Goal: Task Accomplishment & Management: Manage account settings

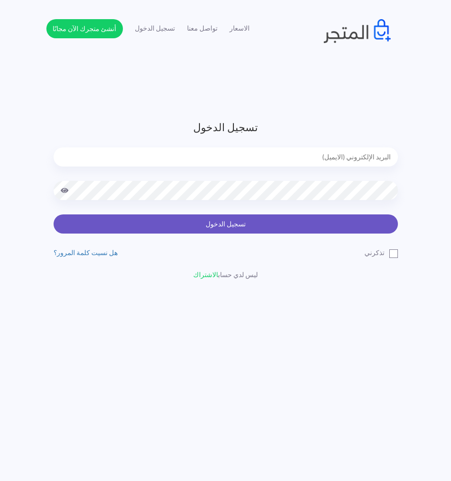
type input "[EMAIL_ADDRESS][DOMAIN_NAME]"
click at [221, 220] on button "تسجيل الدخول" at bounding box center [226, 223] width 345 height 19
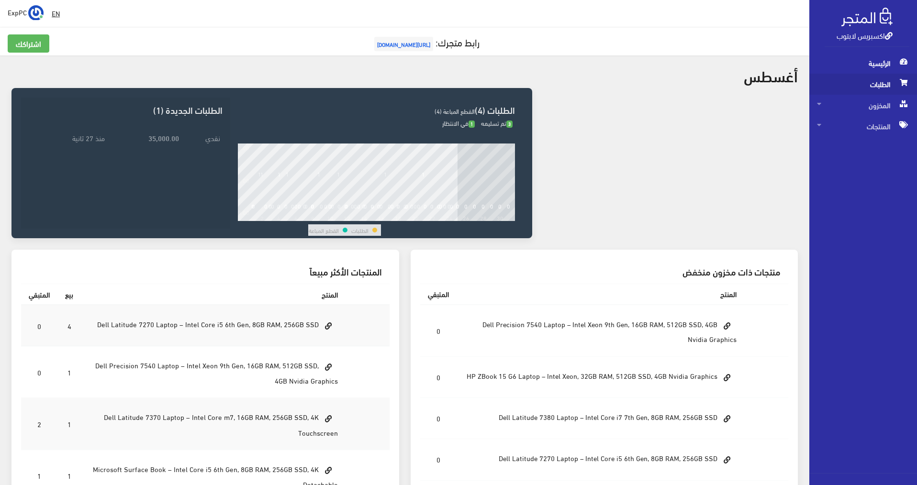
click at [456, 85] on span "الطلبات" at bounding box center [863, 84] width 92 height 21
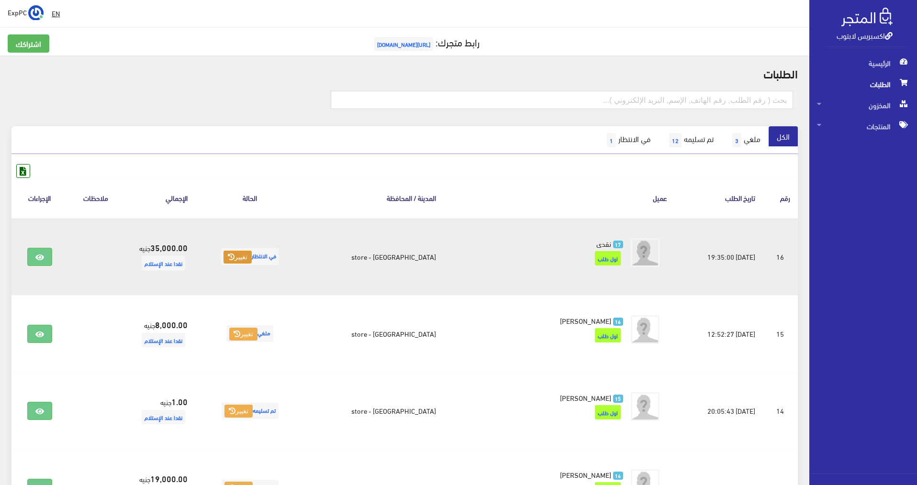
click at [252, 257] on button "تغيير" at bounding box center [238, 257] width 28 height 13
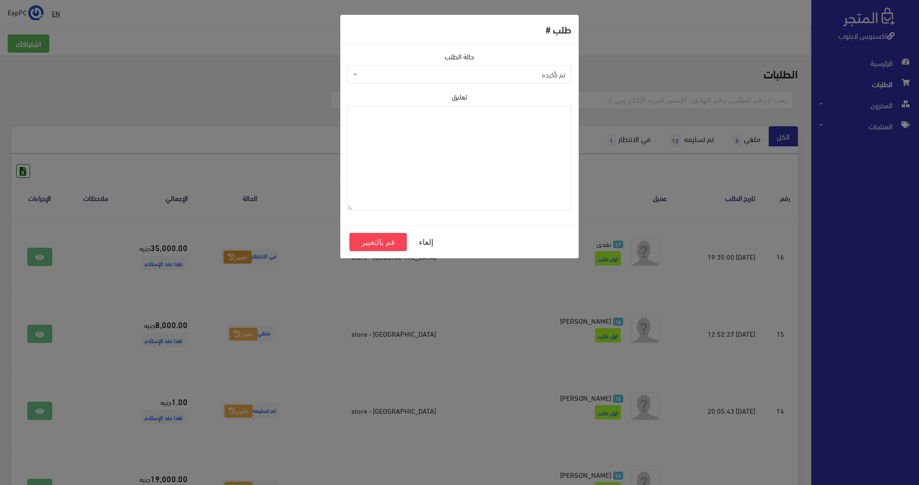
click at [398, 79] on span "تم تأكيده" at bounding box center [462, 75] width 206 height 10
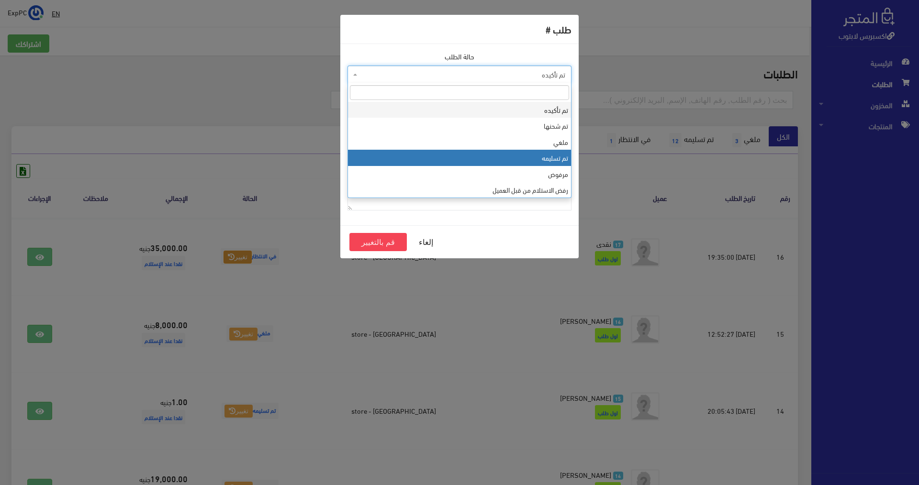
select select "4"
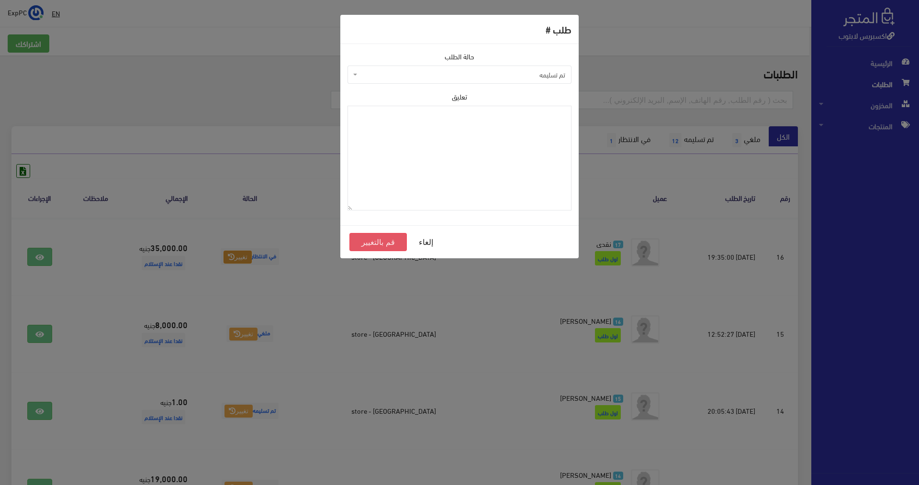
click at [390, 244] on button "قم بالتغيير" at bounding box center [377, 242] width 57 height 18
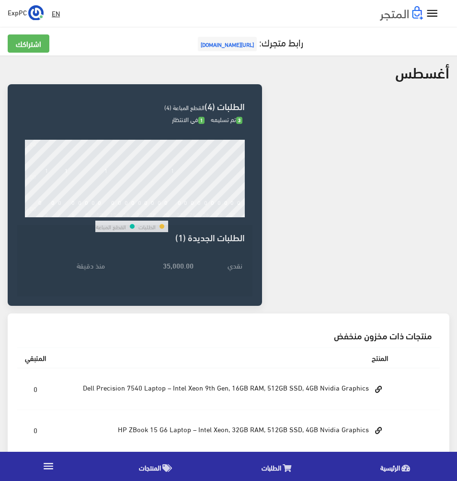
click at [431, 14] on icon "" at bounding box center [432, 14] width 14 height 14
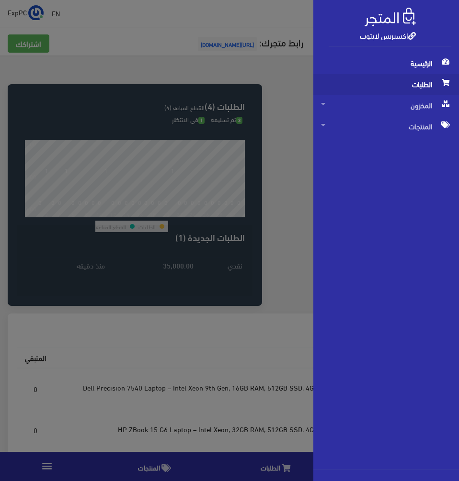
click at [418, 85] on span "الطلبات" at bounding box center [386, 84] width 130 height 21
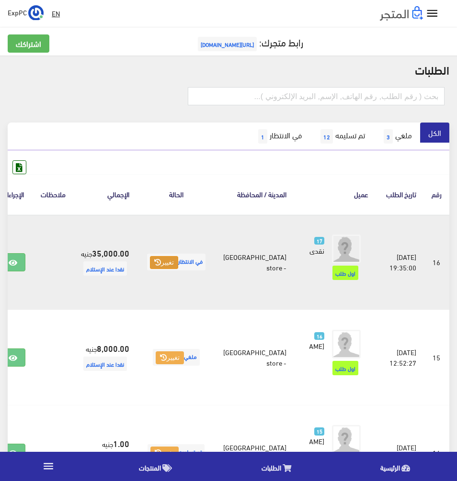
click at [178, 269] on button "تغيير" at bounding box center [164, 262] width 28 height 13
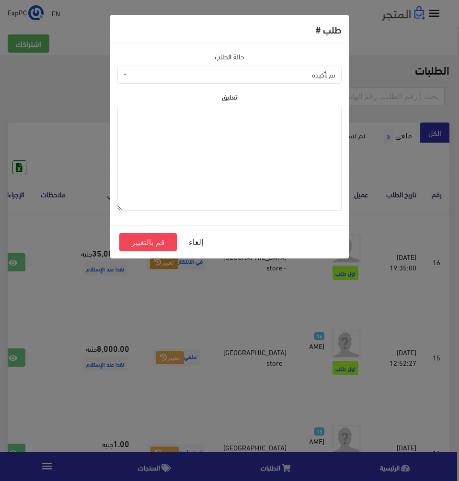
click at [278, 77] on span "تم تأكيده" at bounding box center [232, 75] width 206 height 10
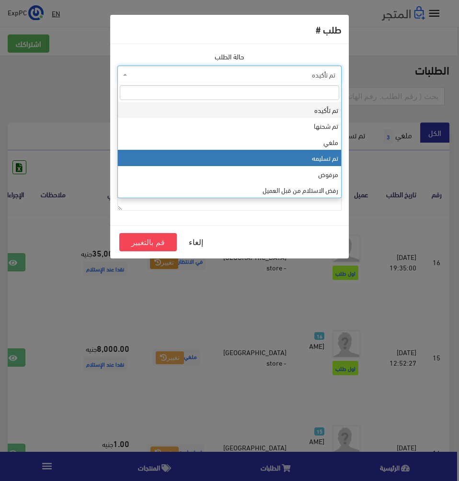
select select "4"
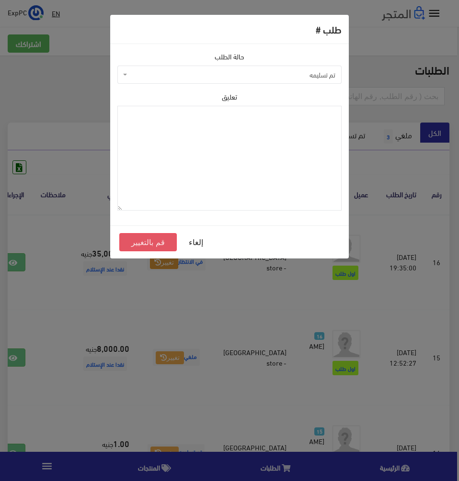
click at [140, 245] on button "قم بالتغيير" at bounding box center [147, 242] width 57 height 18
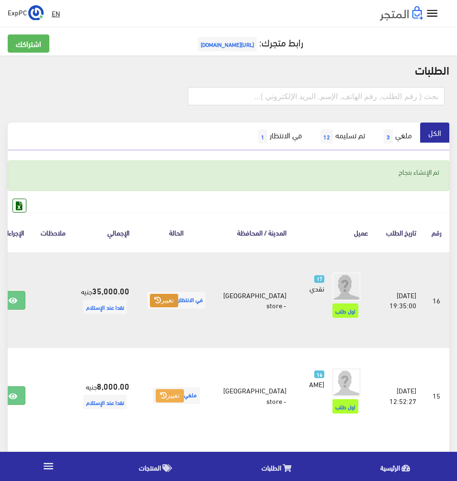
click at [178, 307] on button "تغيير" at bounding box center [164, 300] width 28 height 13
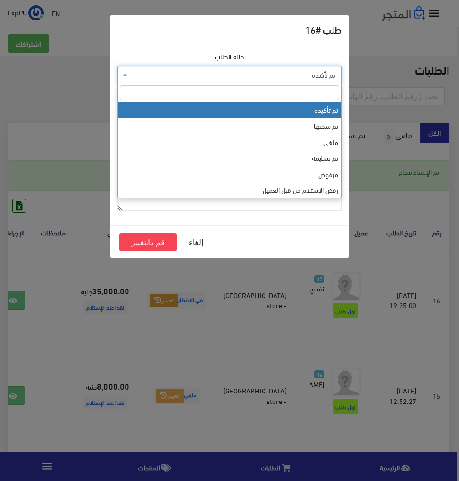
click at [276, 78] on span "تم تأكيده" at bounding box center [232, 75] width 206 height 10
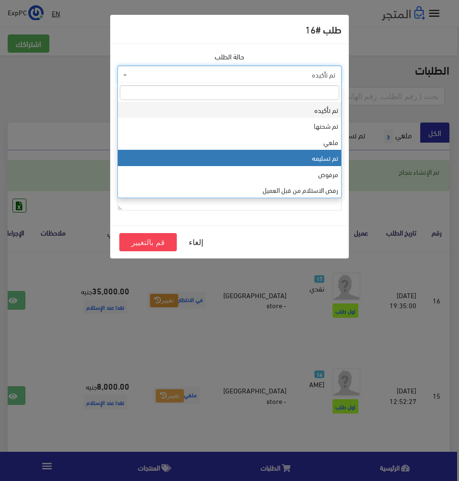
select select "4"
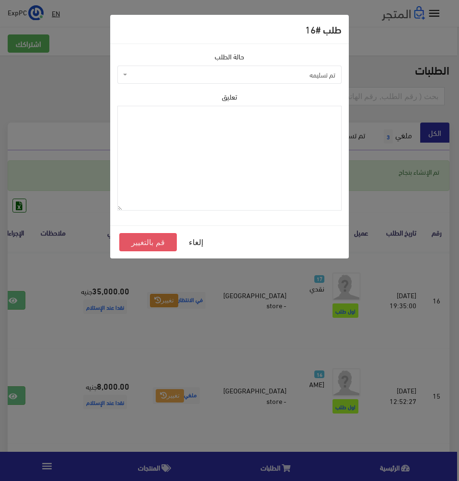
click at [156, 247] on button "قم بالتغيير" at bounding box center [147, 242] width 57 height 18
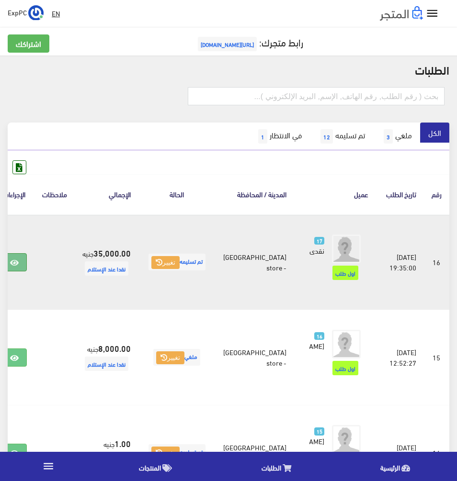
click at [26, 269] on link at bounding box center [14, 262] width 25 height 18
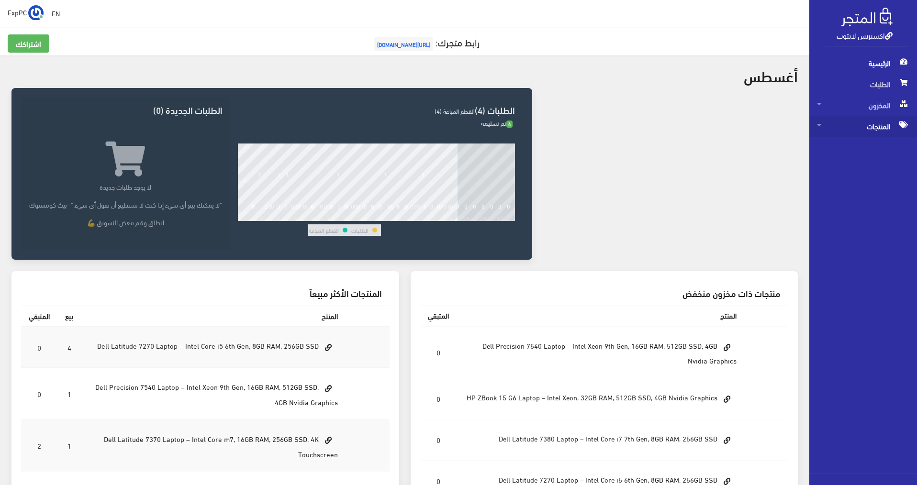
click at [456, 127] on span "المنتجات" at bounding box center [863, 126] width 92 height 21
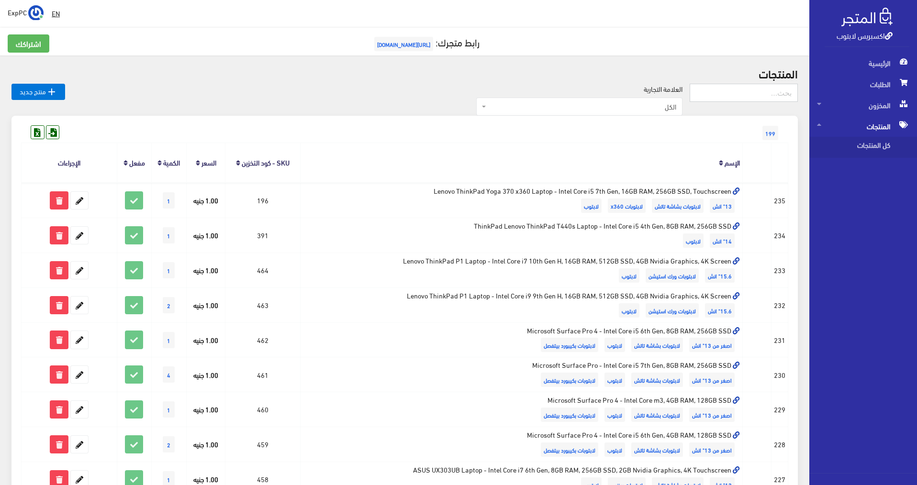
click at [456, 91] on input "text" at bounding box center [744, 93] width 108 height 18
type input "ه"
type input "i9"
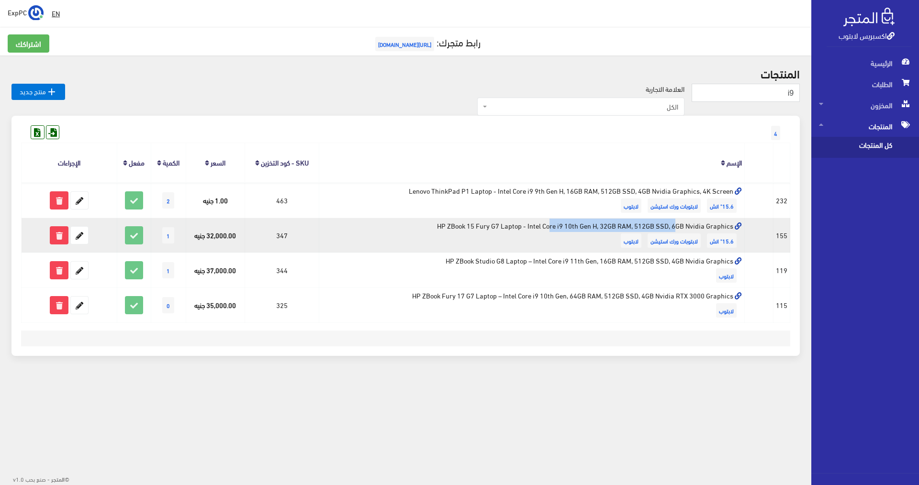
drag, startPoint x: 570, startPoint y: 225, endPoint x: 450, endPoint y: 228, distance: 119.2
click at [450, 228] on td "HP ZBook 15 Fury G7 Laptop - Intel Core i9 10th Gen H, 32GB RAM, 512GB SSD, 6GB…" at bounding box center [532, 235] width 426 height 35
click at [203, 238] on td "32,000.00 جنيه" at bounding box center [215, 235] width 59 height 35
drag, startPoint x: 177, startPoint y: 236, endPoint x: 158, endPoint y: 236, distance: 18.7
click at [158, 236] on td "1" at bounding box center [168, 235] width 35 height 35
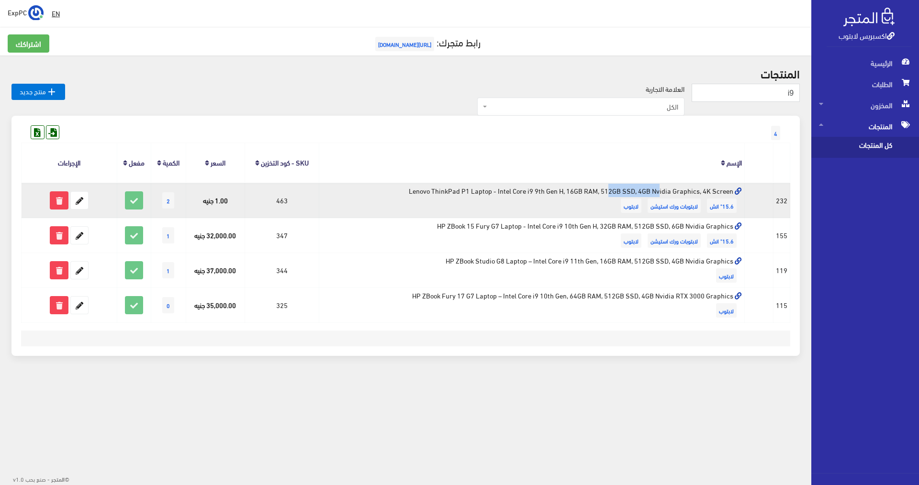
drag, startPoint x: 549, startPoint y: 194, endPoint x: 508, endPoint y: 187, distance: 42.2
click at [508, 187] on td "Lenovo ThinkPad P1 Laptop - Intel Core i9 9th Gen H, 16GB RAM, 512GB SSD, 4GB N…" at bounding box center [532, 200] width 426 height 35
drag, startPoint x: 185, startPoint y: 198, endPoint x: 153, endPoint y: 203, distance: 32.0
click at [153, 203] on tr "#232 15.6" انش لابتوبات ورك استيشن لابتوب 463 2" at bounding box center [406, 200] width 769 height 35
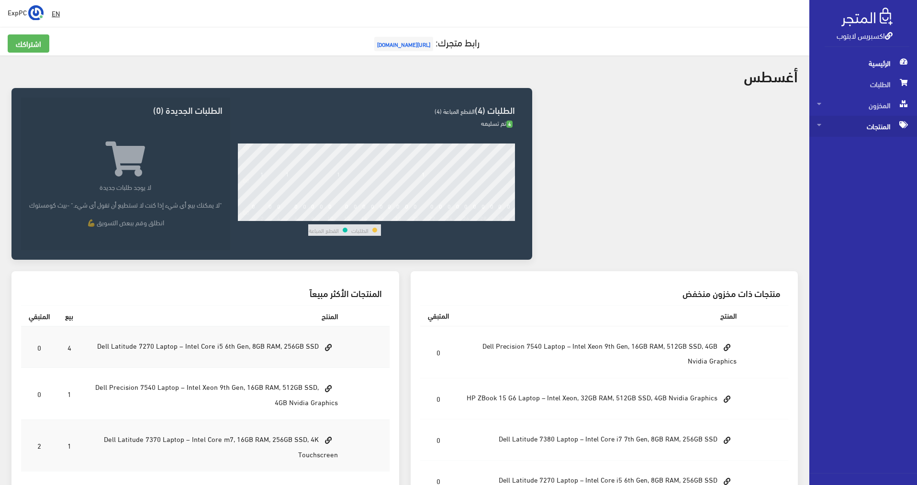
click at [874, 129] on span "المنتجات" at bounding box center [863, 126] width 92 height 21
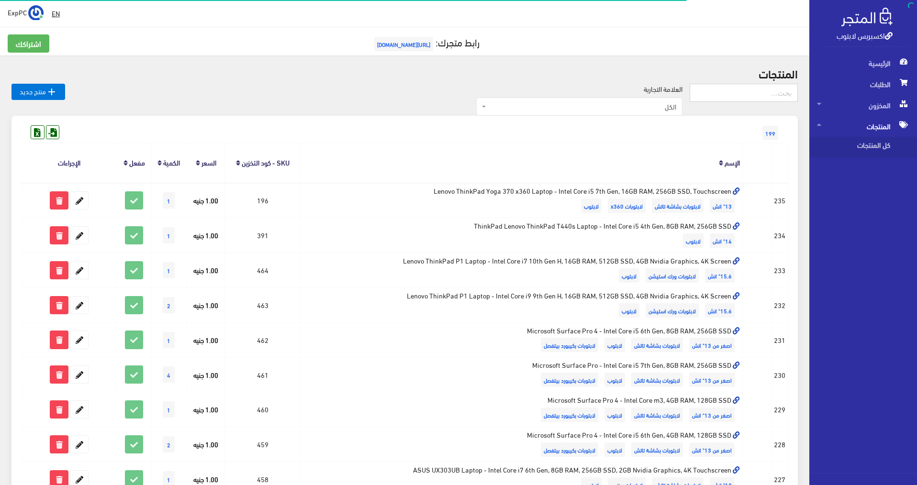
click at [722, 96] on input "text" at bounding box center [744, 93] width 108 height 18
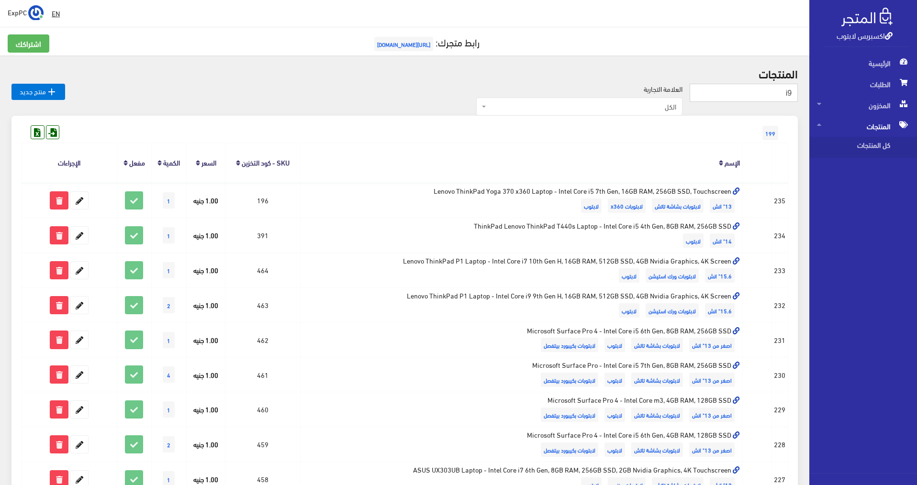
type input "i9"
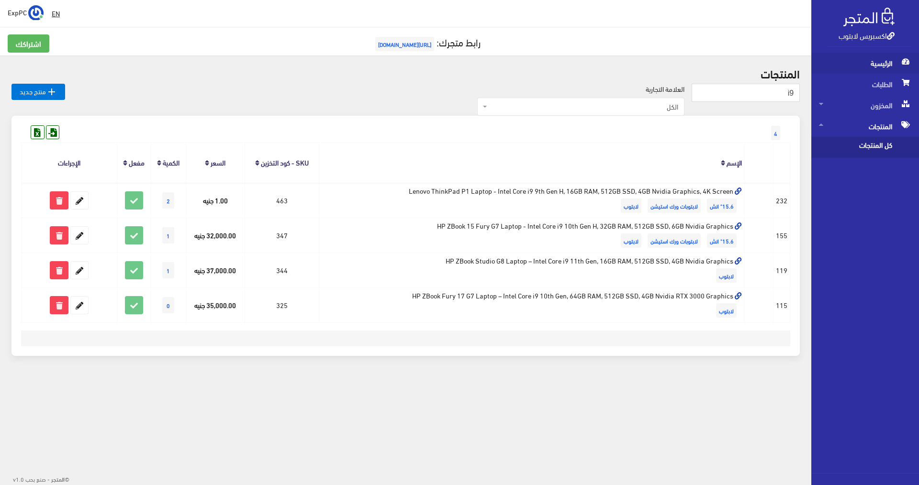
click at [883, 66] on span "الرئيسية" at bounding box center [865, 63] width 92 height 21
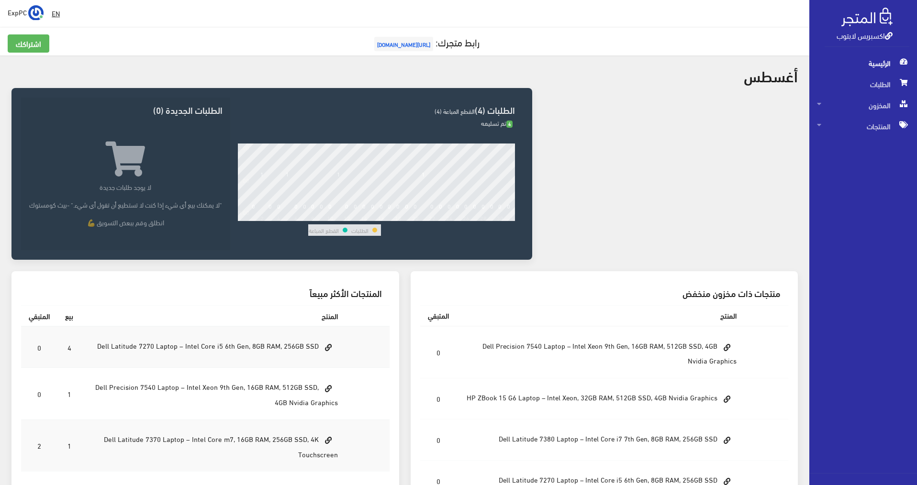
click at [723, 196] on div at bounding box center [671, 180] width 266 height 184
